Goal: Transaction & Acquisition: Book appointment/travel/reservation

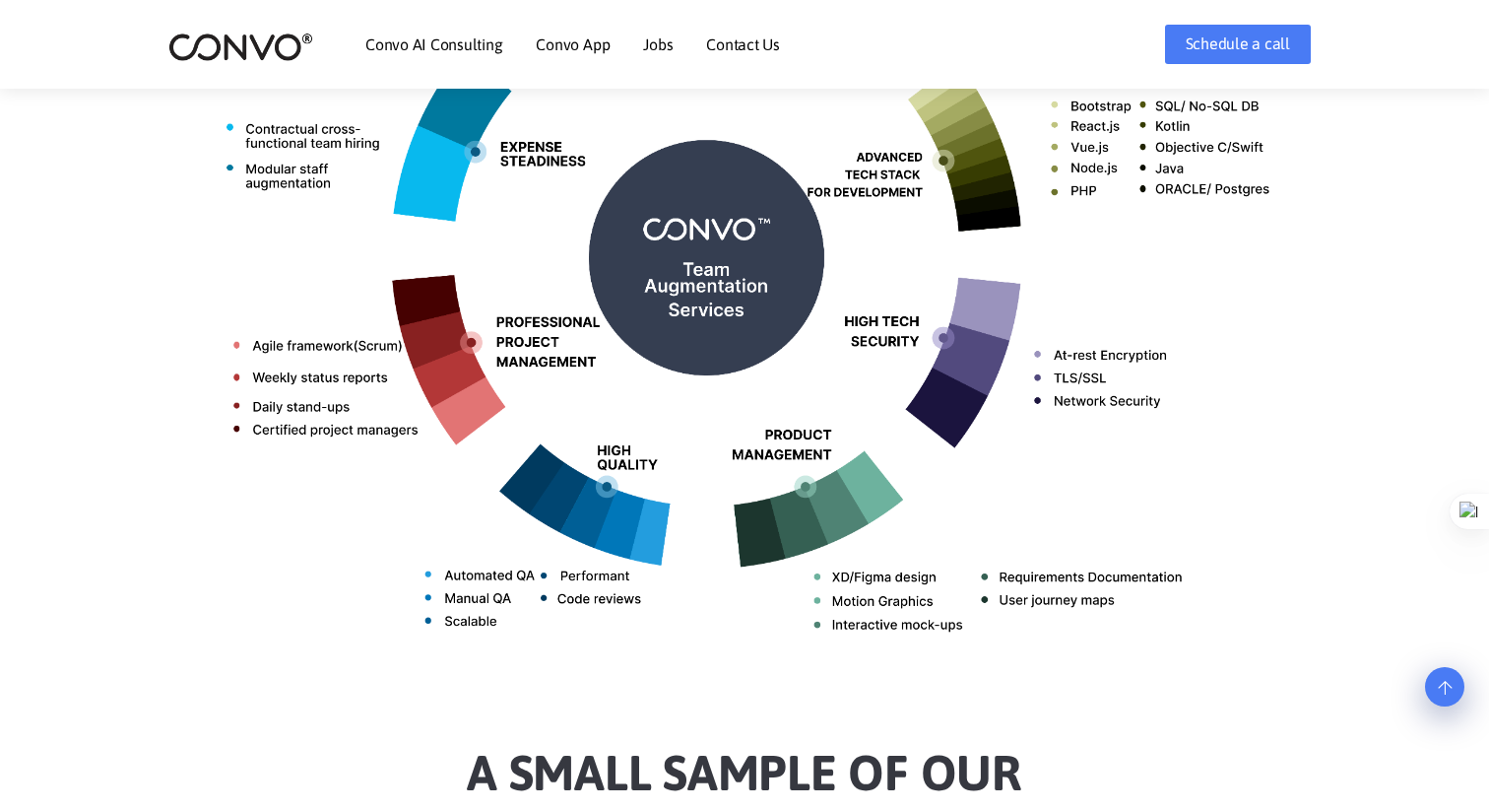
scroll to position [1020, 0]
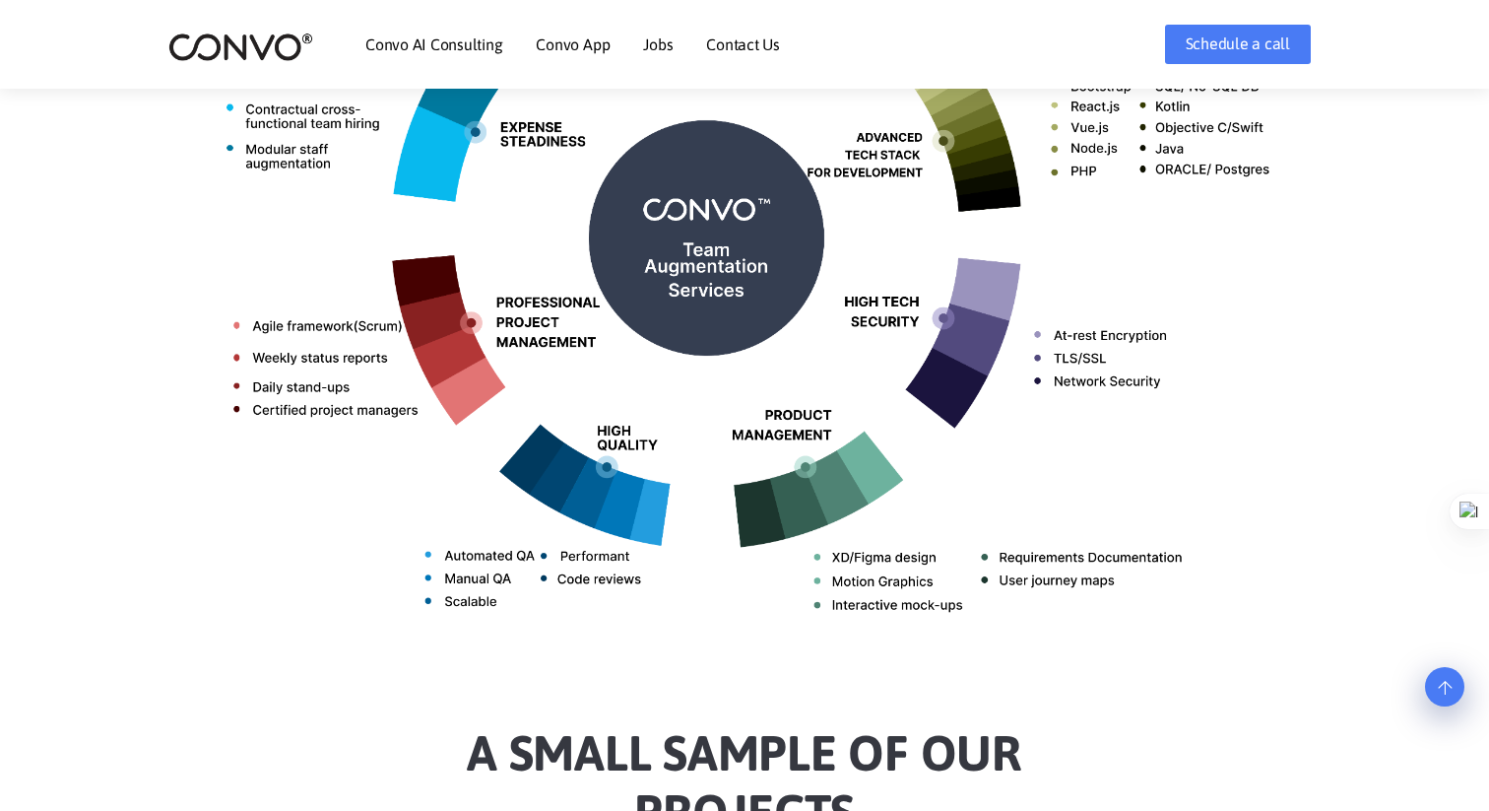
click at [988, 315] on img at bounding box center [744, 230] width 1093 height 867
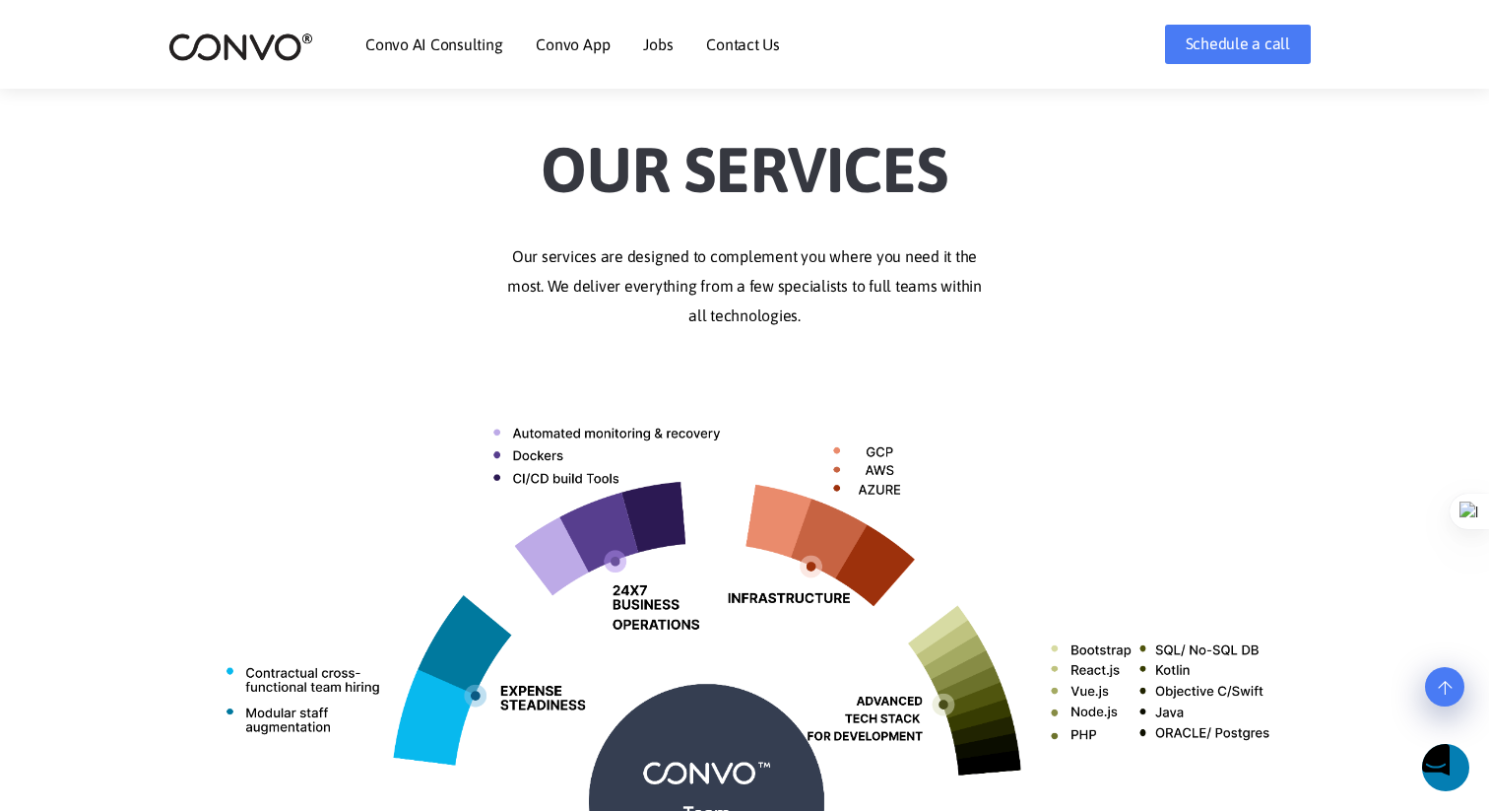
scroll to position [322, 0]
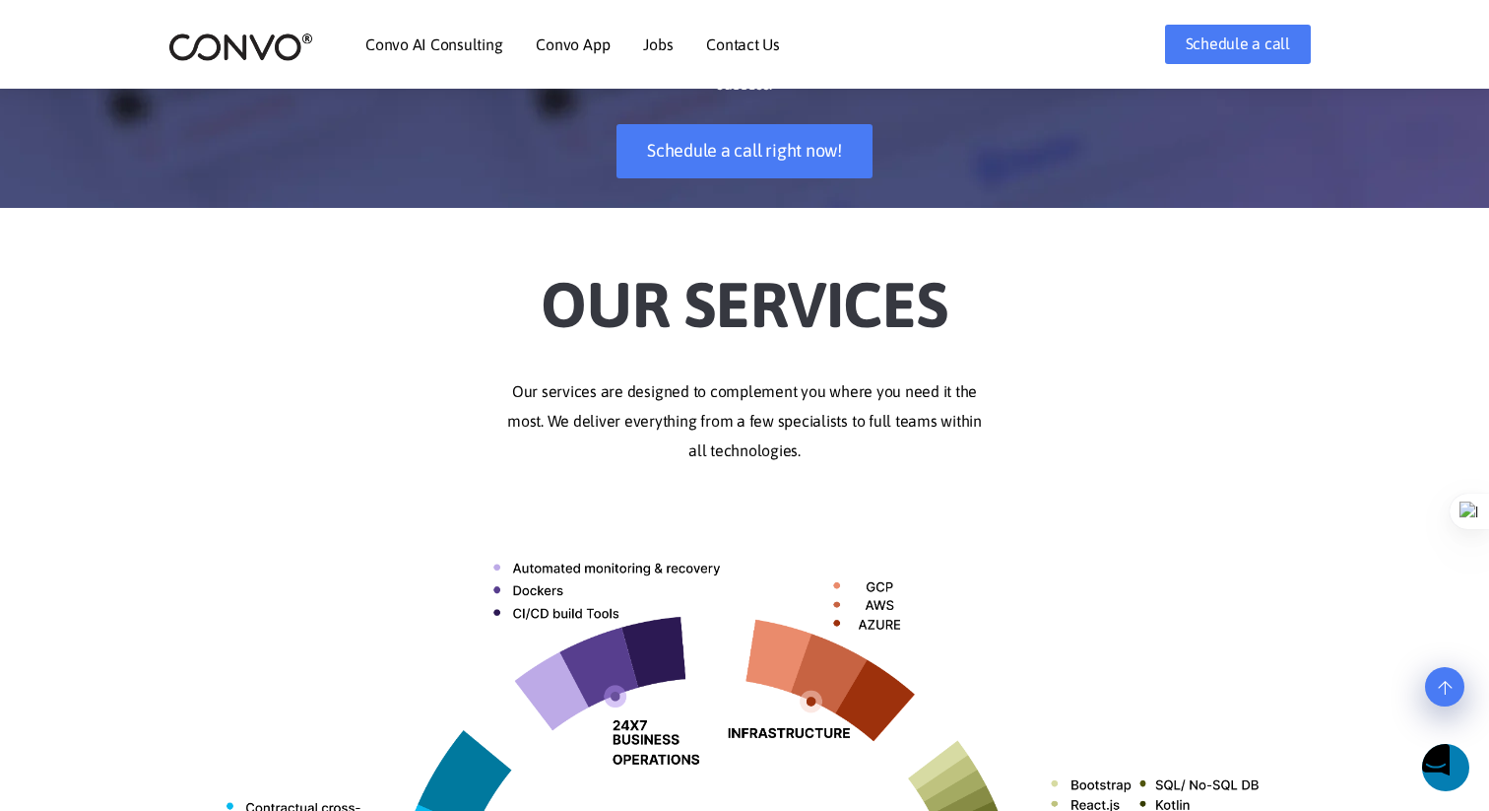
click at [447, 39] on link "Convo AI Consulting" at bounding box center [433, 44] width 137 height 16
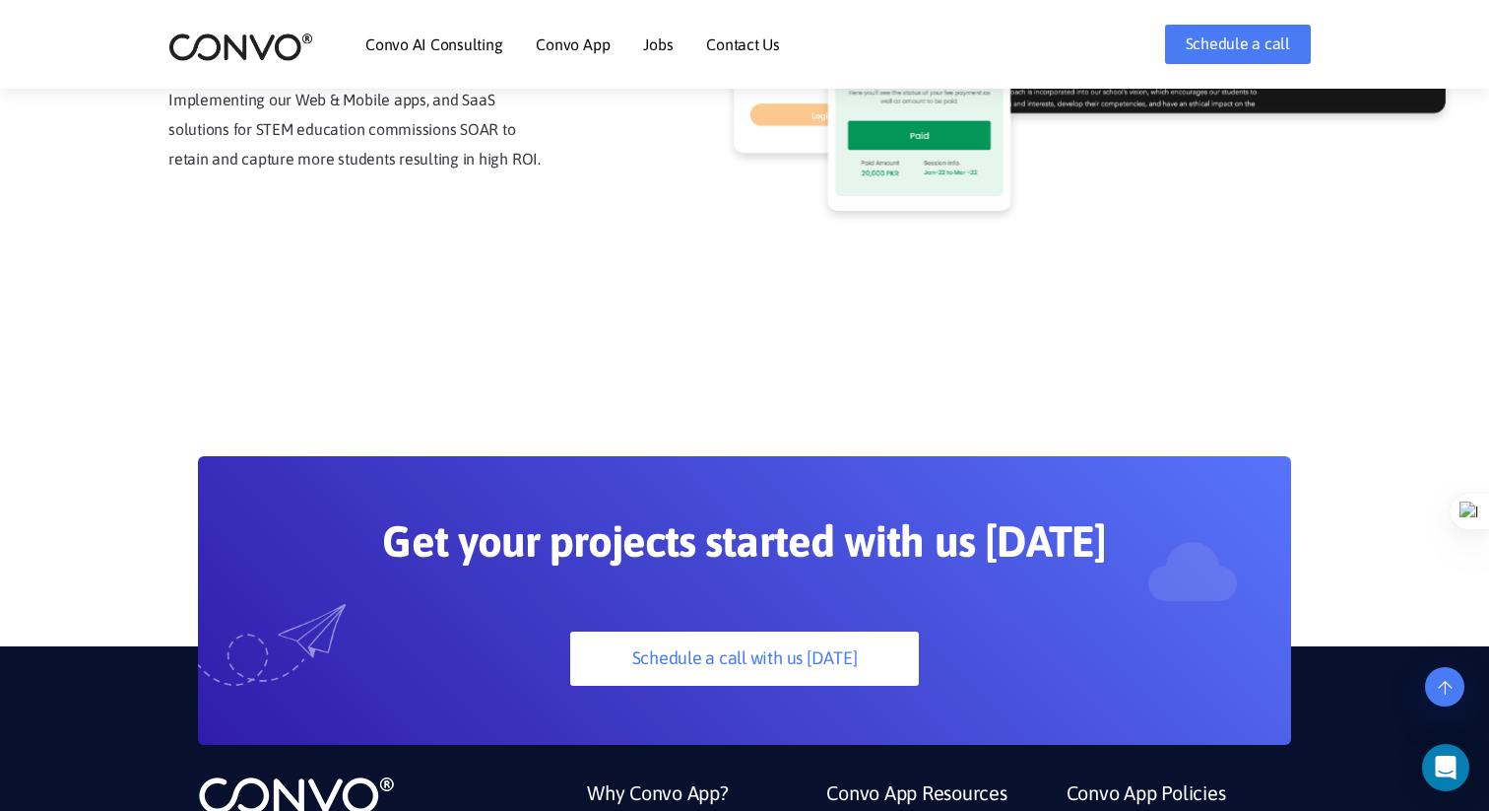
scroll to position [5294, 0]
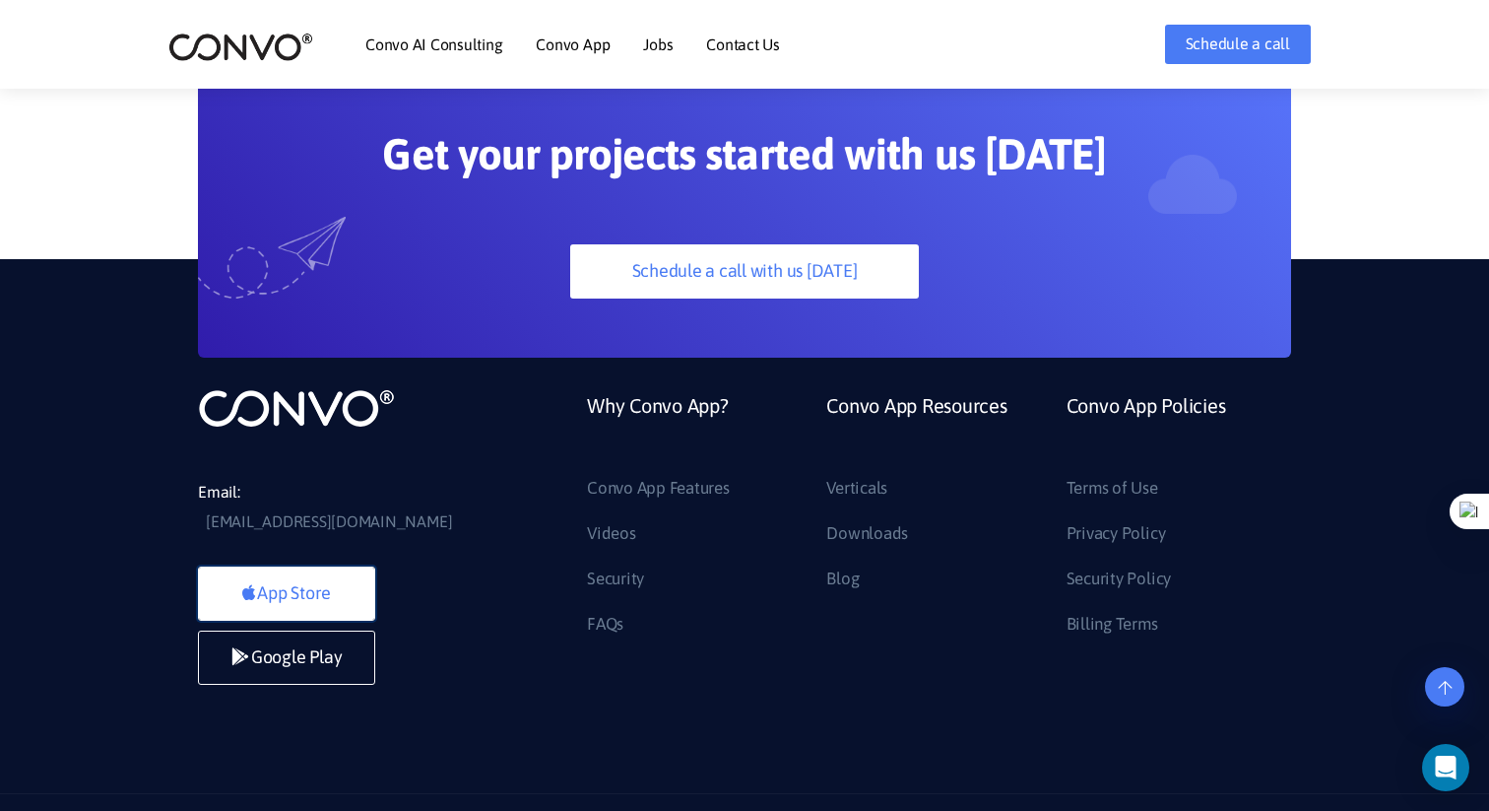
click at [329, 566] on link "App Store" at bounding box center [286, 593] width 177 height 54
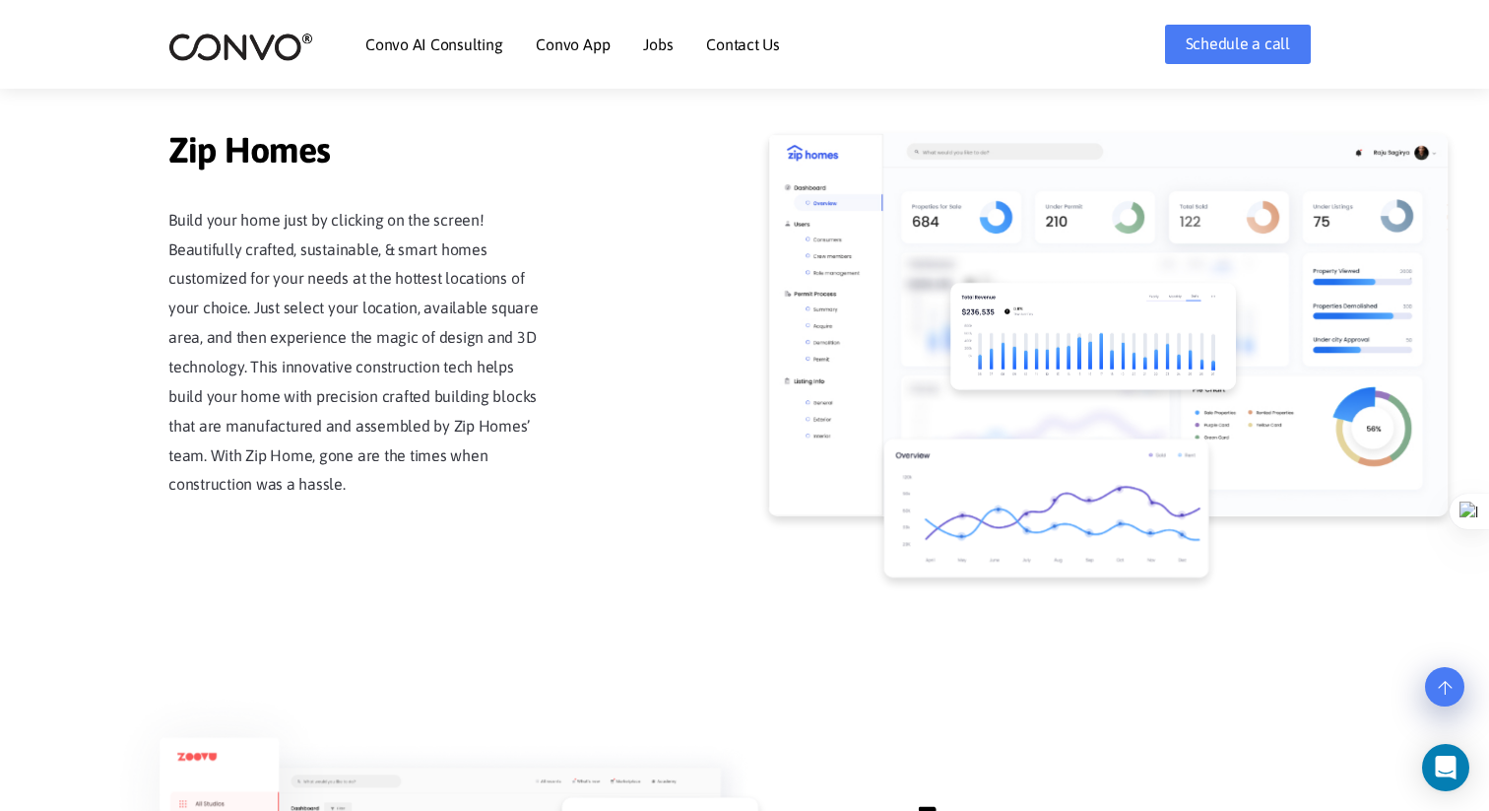
scroll to position [1866, 0]
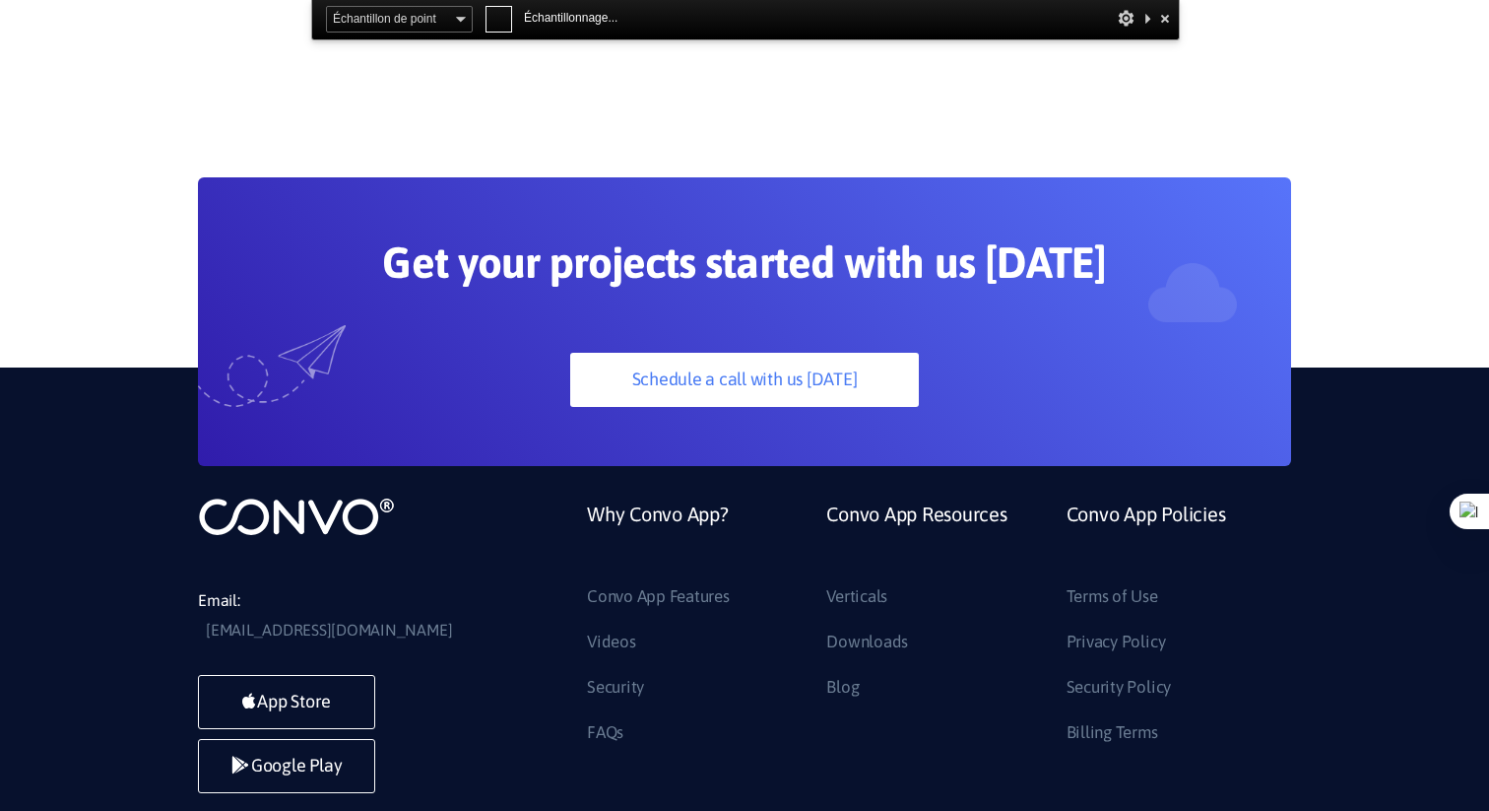
scroll to position [5237, 0]
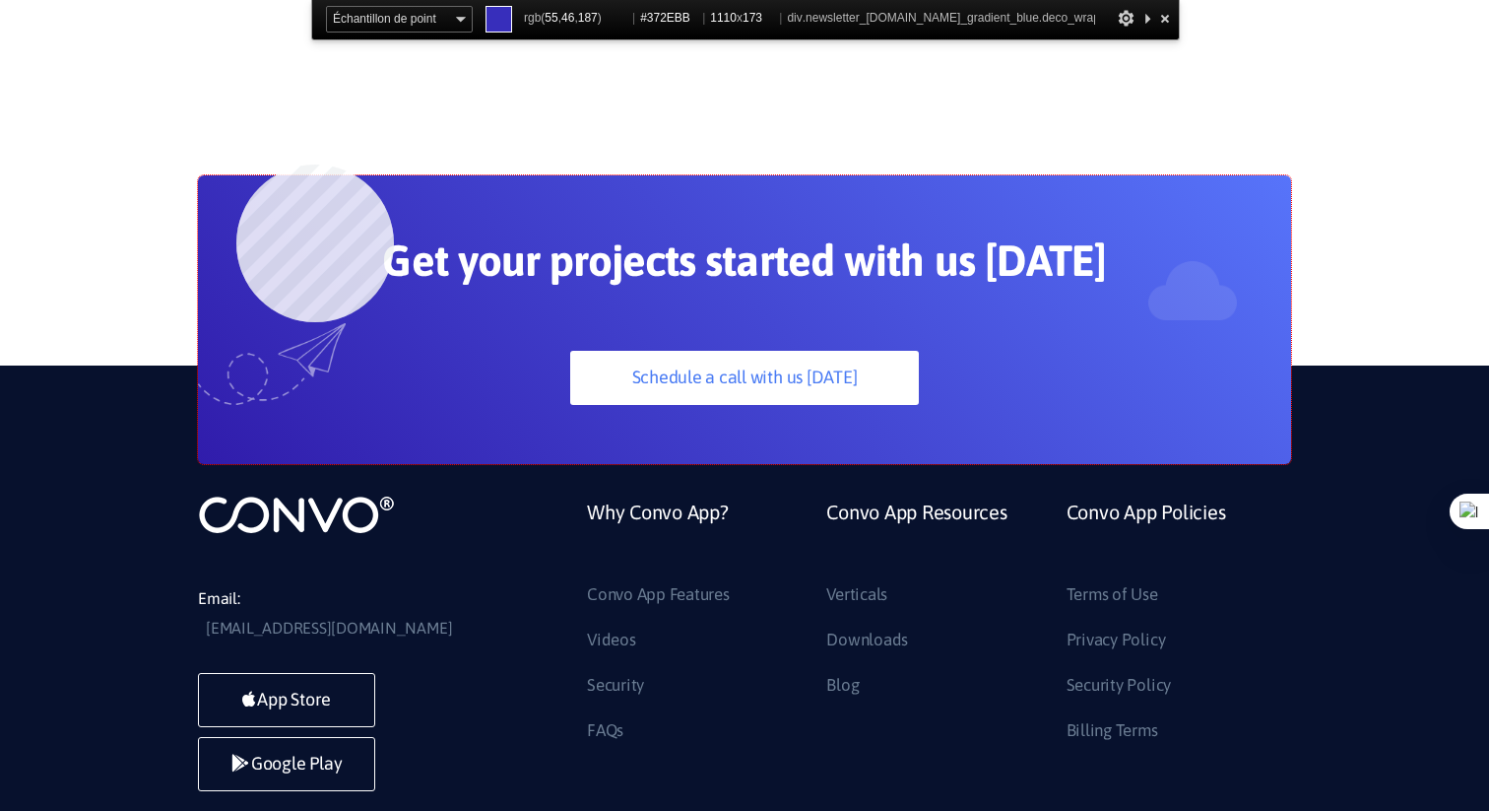
click at [236, 175] on div "Get your projects started with us [DATE] Schedule a call with us [DATE]" at bounding box center [744, 319] width 1093 height 289
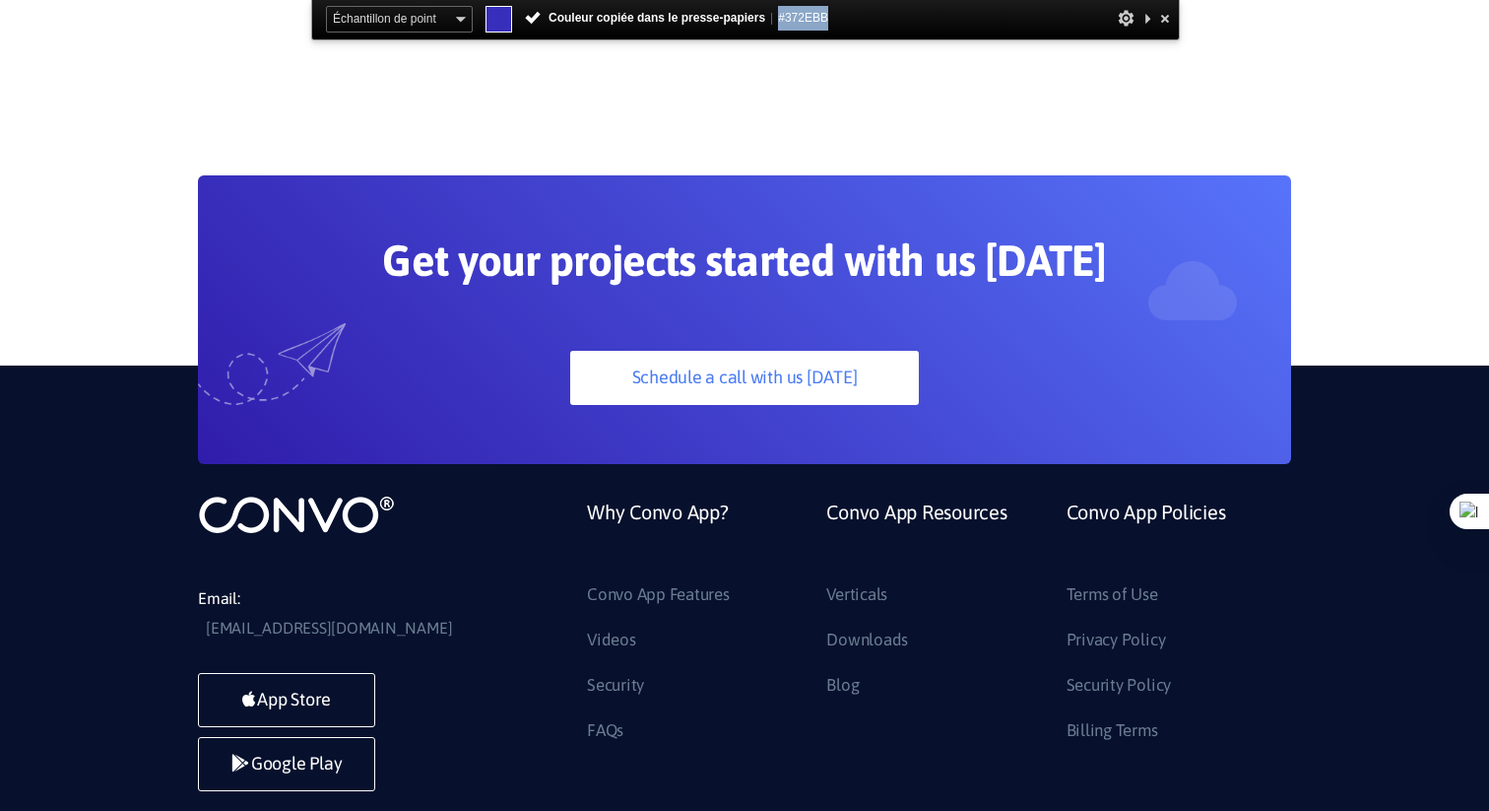
drag, startPoint x: 834, startPoint y: 16, endPoint x: 772, endPoint y: 17, distance: 62.1
click at [772, 17] on div "Échantillon de point ────────── Moyenne 3x3 Moyenne 5x5 Moyenne 11x11 Moyenne 2…" at bounding box center [745, 20] width 869 height 40
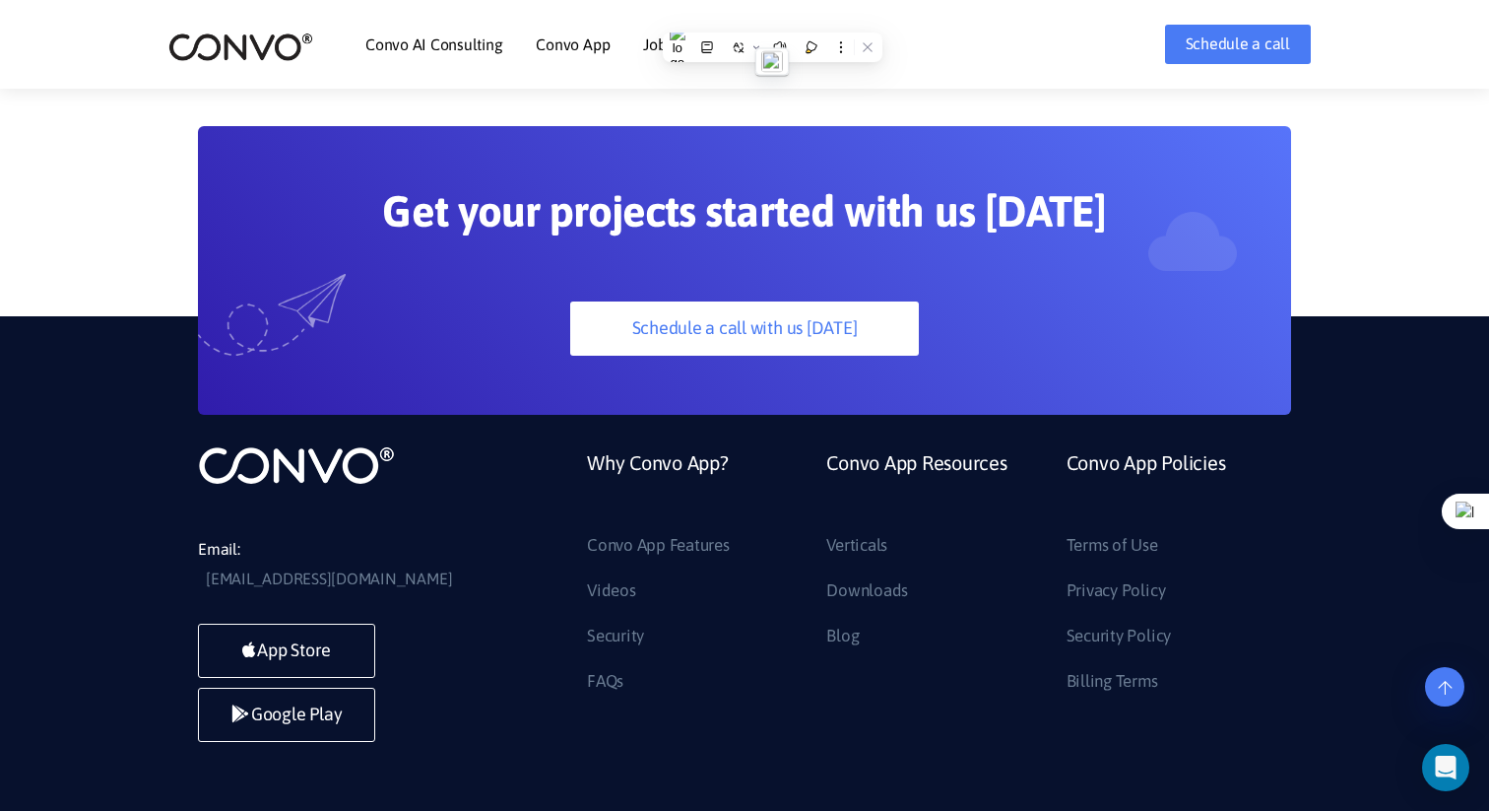
copy span "#372EBB"
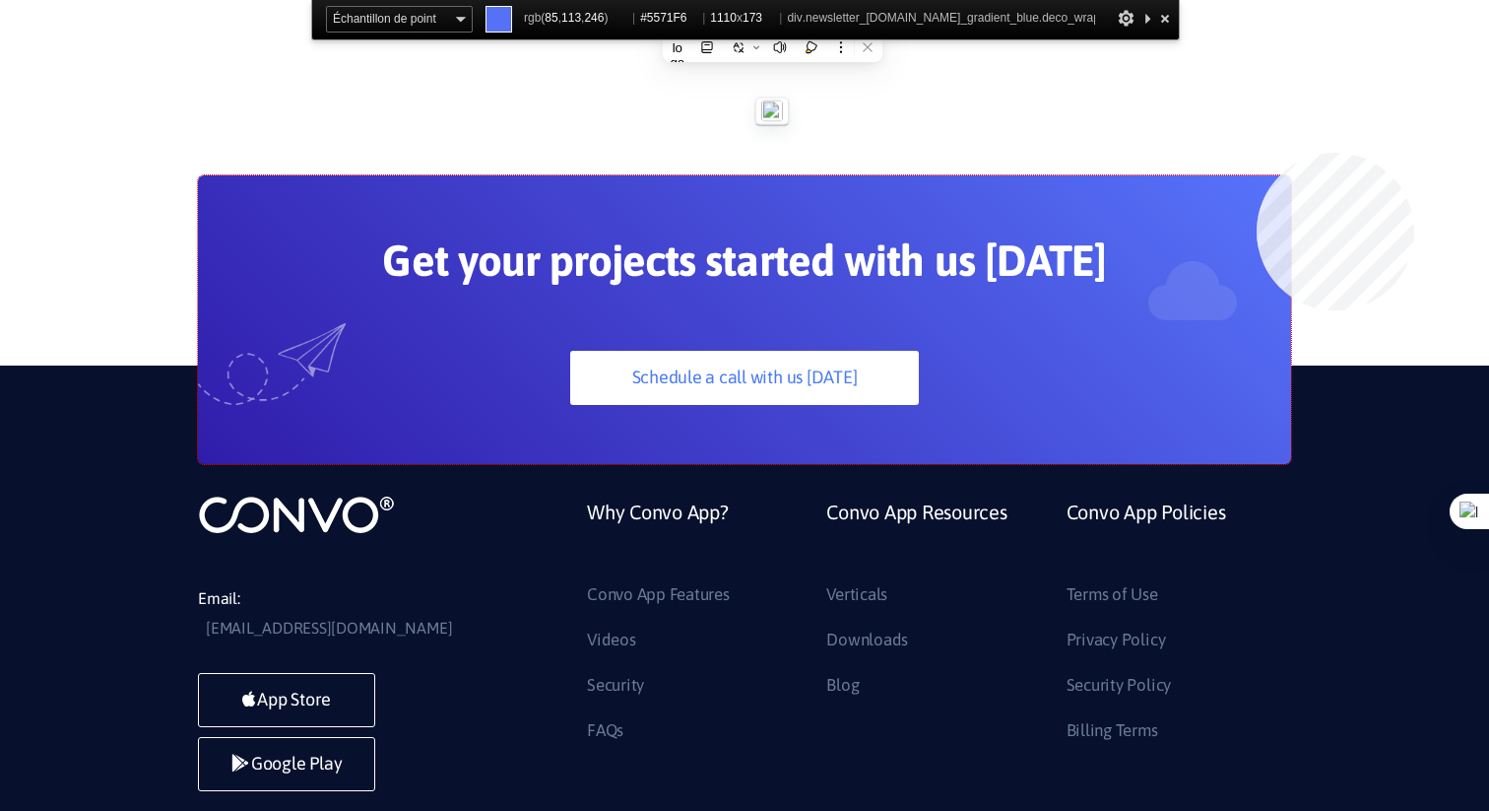
copy span "#372EBB"
click at [1257, 175] on div "Get your projects started with us [DATE] Schedule a call with us [DATE]" at bounding box center [744, 319] width 1093 height 289
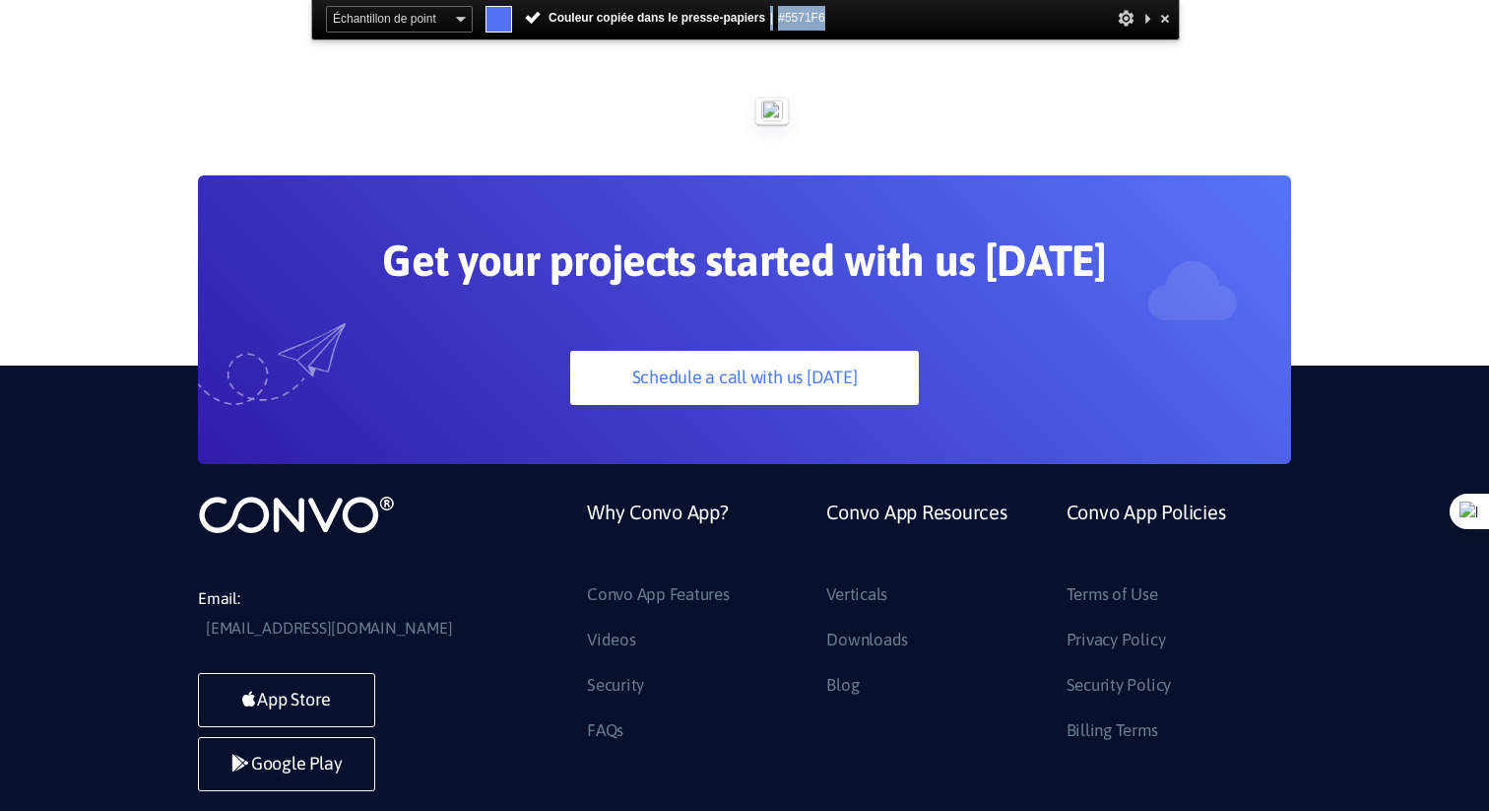
drag, startPoint x: 809, startPoint y: 13, endPoint x: 767, endPoint y: 13, distance: 41.4
click at [767, 13] on div "Échantillon de point ────────── Moyenne 3x3 Moyenne 5x5 Moyenne 11x11 Moyenne 2…" at bounding box center [745, 20] width 869 height 40
copy span "| #5571F6"
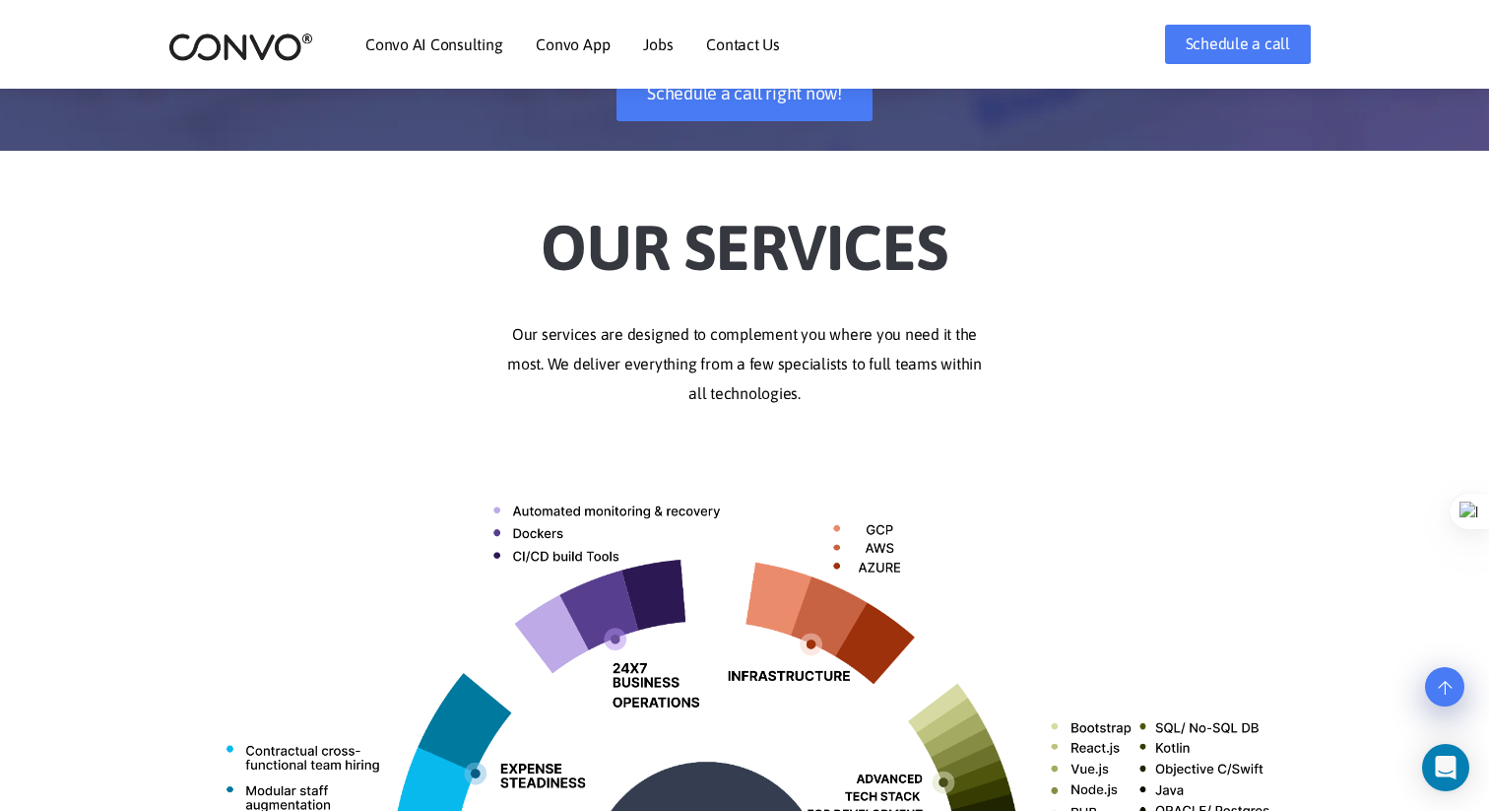
scroll to position [0, 0]
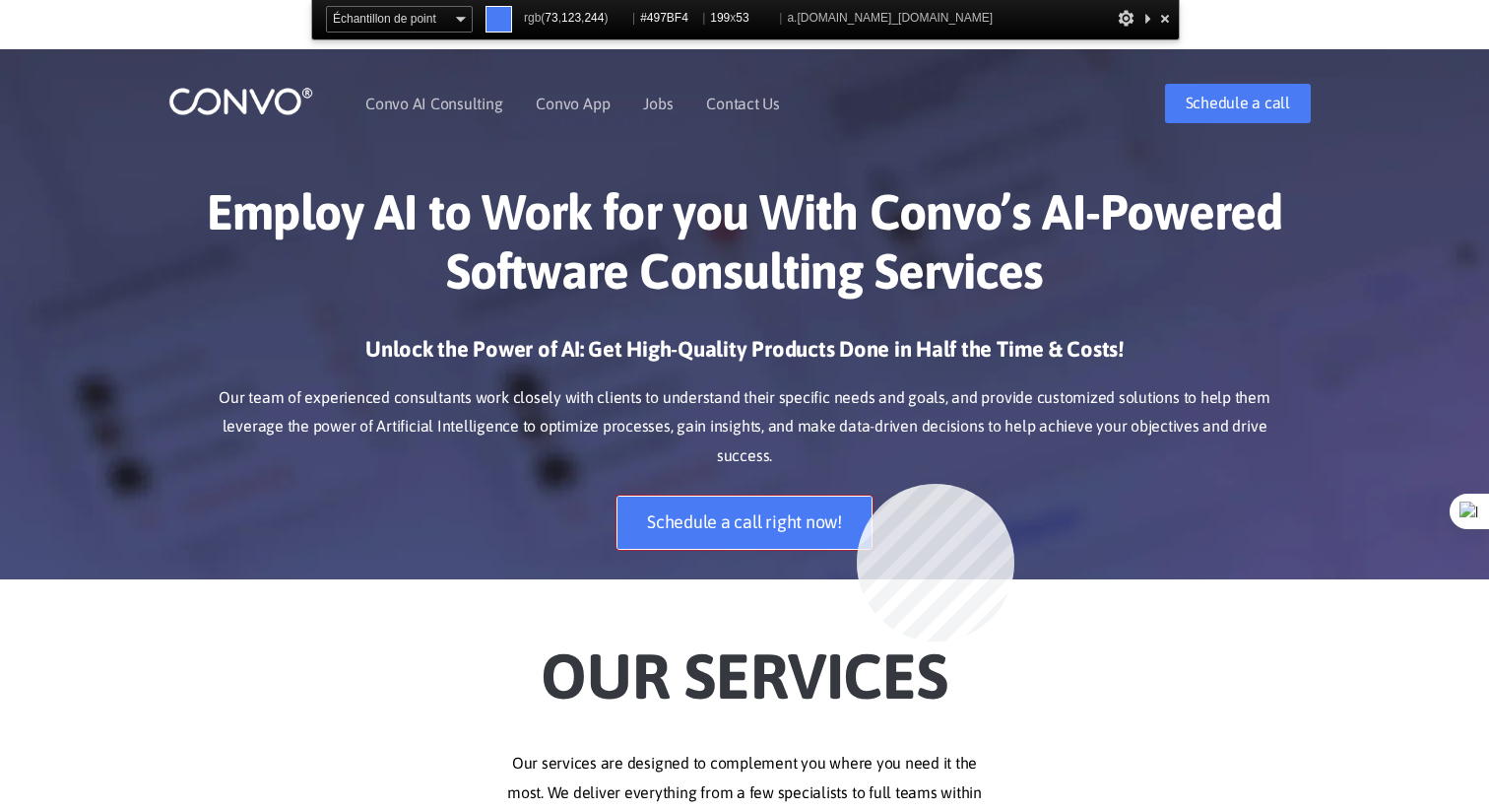
copy span "| #5571F6"
click at [857, 495] on link "Schedule a call right now!" at bounding box center [745, 522] width 256 height 54
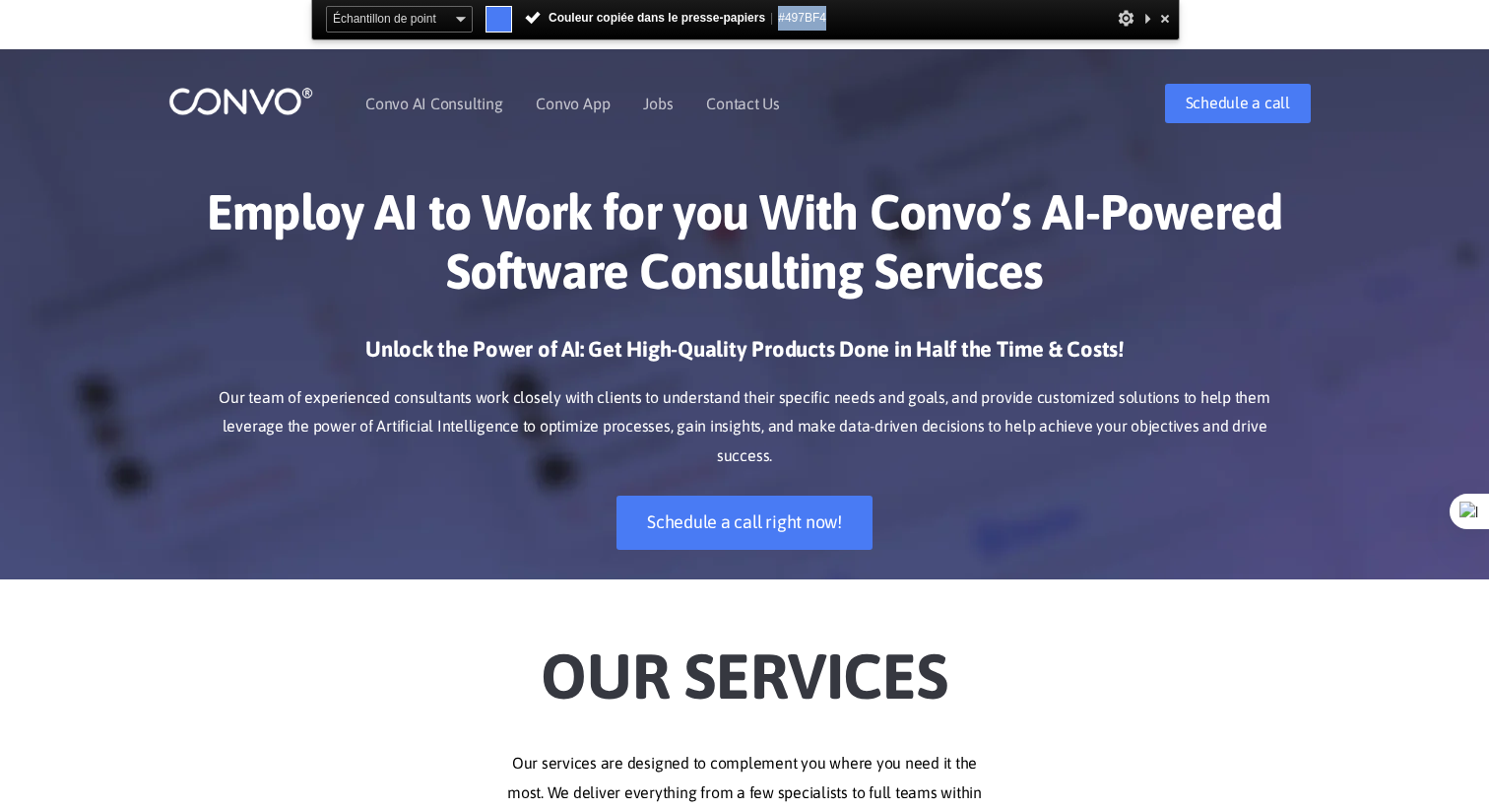
drag, startPoint x: 857, startPoint y: 12, endPoint x: 778, endPoint y: 13, distance: 78.8
click at [778, 13] on div "Échantillon de point ────────── Moyenne 3x3 Moyenne 5x5 Moyenne 11x11 Moyenne 2…" at bounding box center [745, 20] width 869 height 40
copy span "#497BF4"
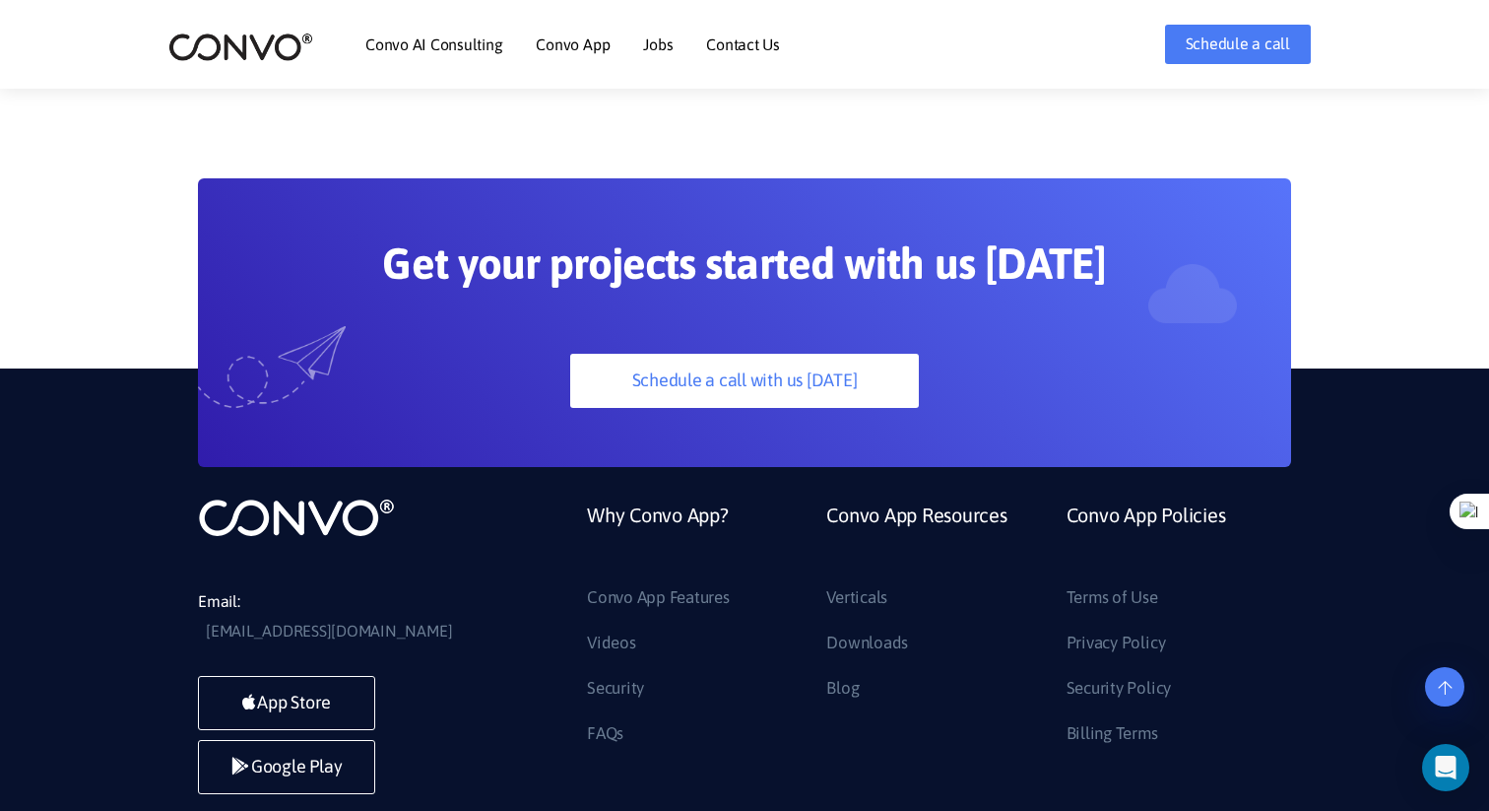
scroll to position [5189, 0]
